Goal: Check status: Check status

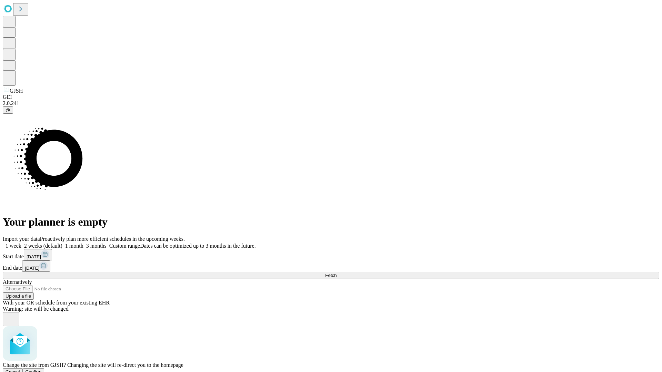
click at [42, 369] on span "Confirm" at bounding box center [34, 371] width 16 height 5
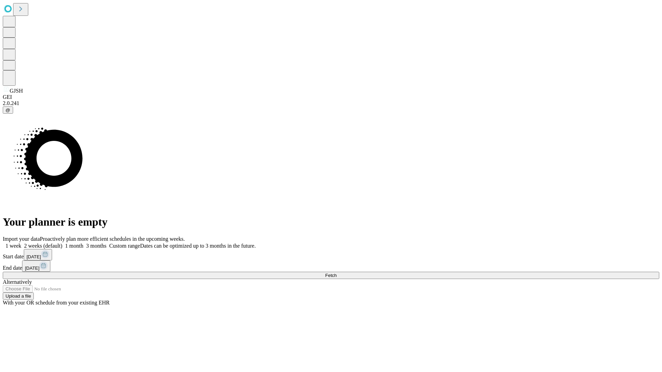
click at [83, 243] on label "1 month" at bounding box center [72, 246] width 21 height 6
click at [336, 273] on span "Fetch" at bounding box center [330, 275] width 11 height 5
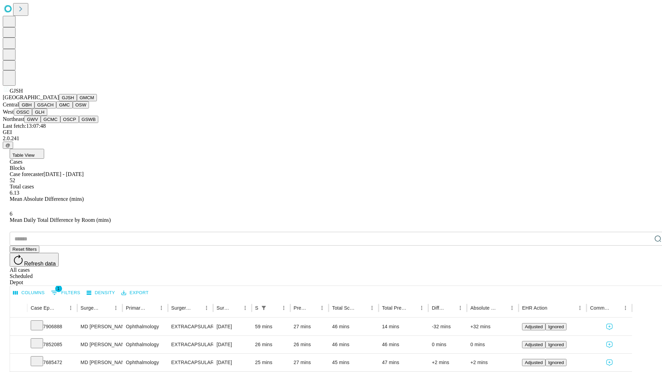
click at [77, 101] on button "GMCM" at bounding box center [87, 97] width 20 height 7
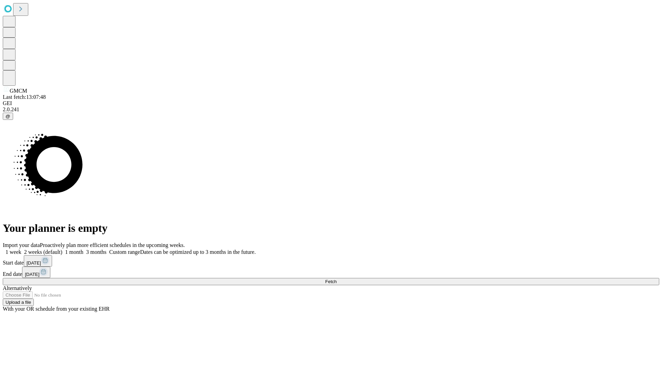
click at [336, 279] on span "Fetch" at bounding box center [330, 281] width 11 height 5
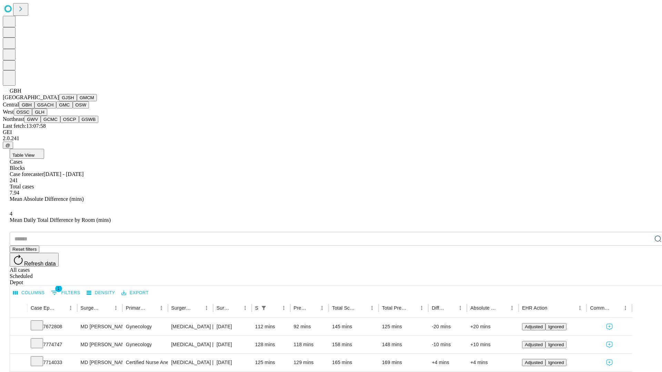
click at [53, 109] on button "GSACH" at bounding box center [45, 104] width 22 height 7
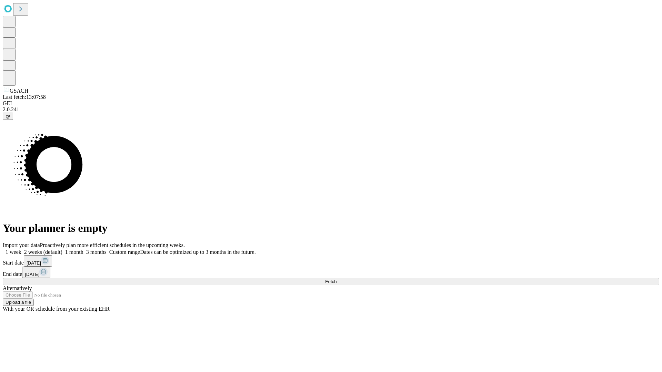
click at [83, 249] on label "1 month" at bounding box center [72, 252] width 21 height 6
click at [336, 279] on span "Fetch" at bounding box center [330, 281] width 11 height 5
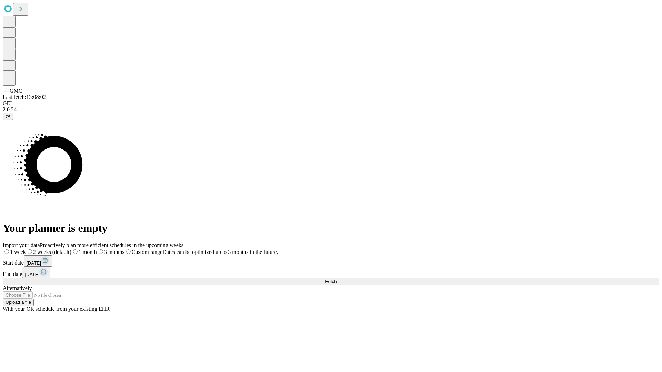
click at [97, 249] on label "1 month" at bounding box center [84, 252] width 26 height 6
click at [336, 279] on span "Fetch" at bounding box center [330, 281] width 11 height 5
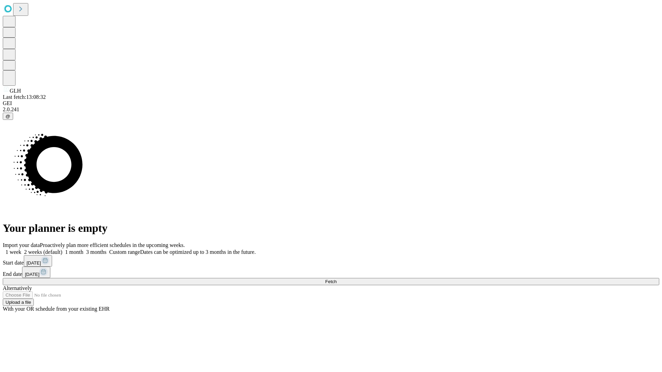
click at [83, 249] on label "1 month" at bounding box center [72, 252] width 21 height 6
click at [336, 279] on span "Fetch" at bounding box center [330, 281] width 11 height 5
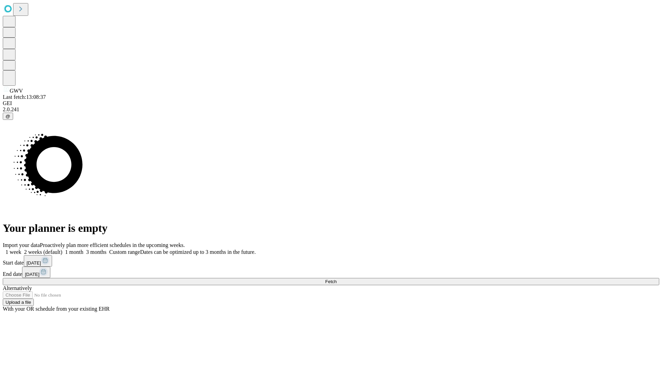
click at [336, 279] on span "Fetch" at bounding box center [330, 281] width 11 height 5
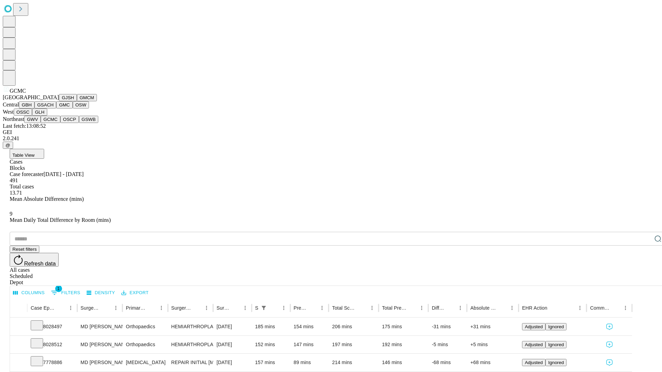
click at [60, 123] on button "OSCP" at bounding box center [69, 119] width 19 height 7
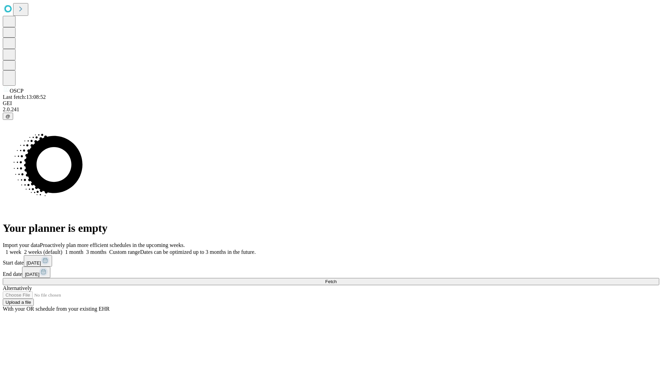
click at [83, 249] on label "1 month" at bounding box center [72, 252] width 21 height 6
click at [336, 279] on span "Fetch" at bounding box center [330, 281] width 11 height 5
